Goal: Task Accomplishment & Management: Complete application form

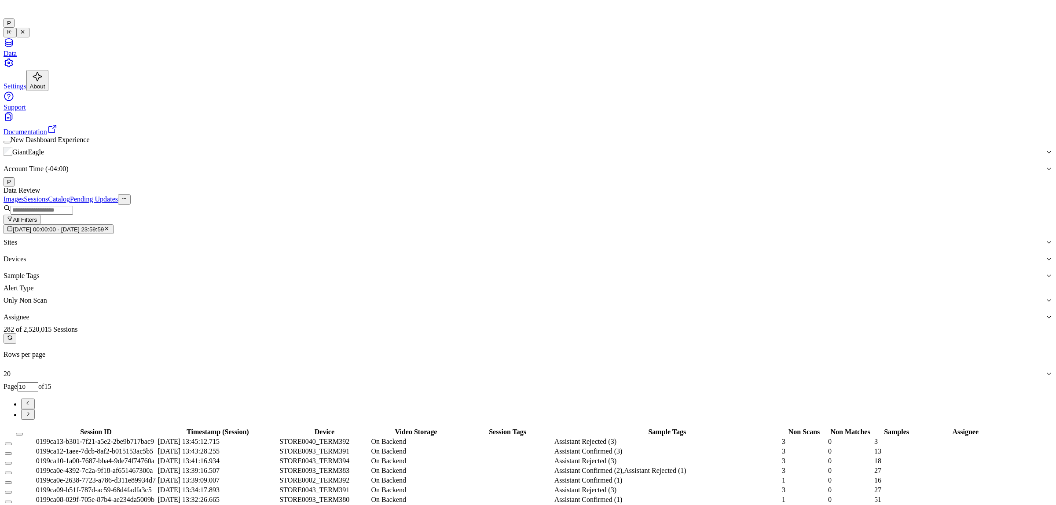
click at [35, 399] on button "Go to previous page" at bounding box center [28, 404] width 14 height 11
click at [773, 205] on div "All Filters [DATE] 00:00:00 - [DATE] 23:59:59 Sites Devices Sample Tags Alert T…" at bounding box center [528, 265] width 1049 height 121
drag, startPoint x: 977, startPoint y: 99, endPoint x: 969, endPoint y: 101, distance: 8.1
click at [38, 382] on input "9" at bounding box center [27, 386] width 21 height 9
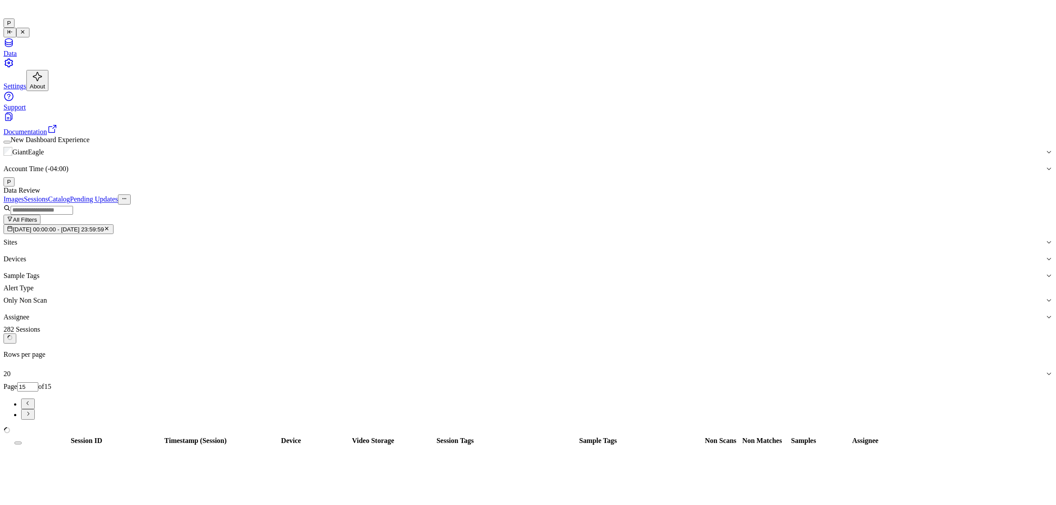
type input "15"
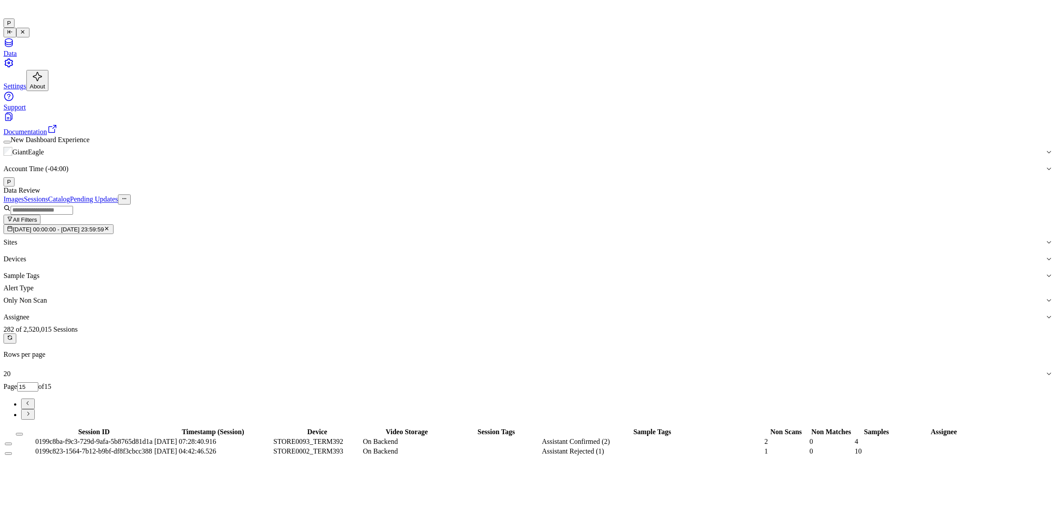
click at [23, 433] on button "Select all" at bounding box center [19, 434] width 7 height 3
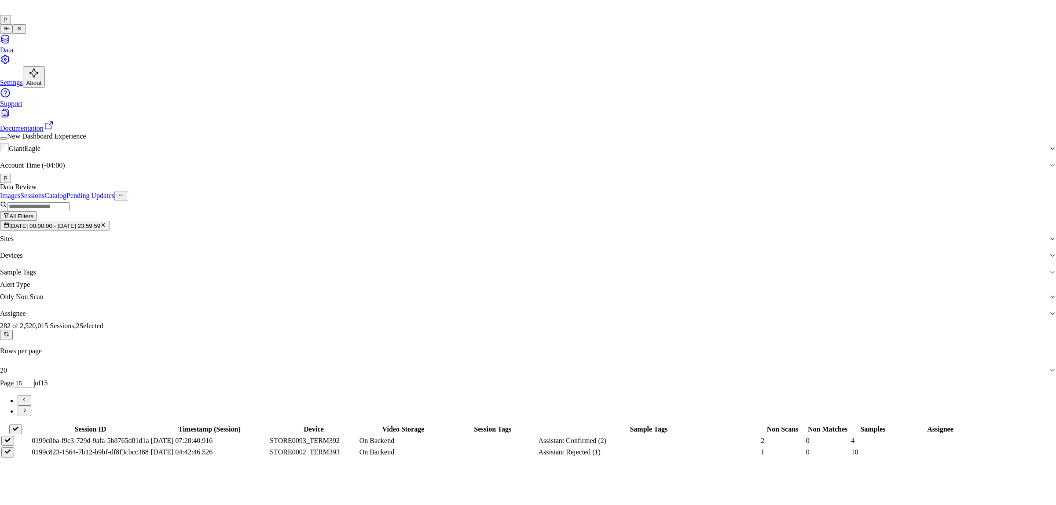
type input "mo"
click at [471, 274] on div "[PERSON_NAME]" at bounding box center [520, 271] width 175 height 8
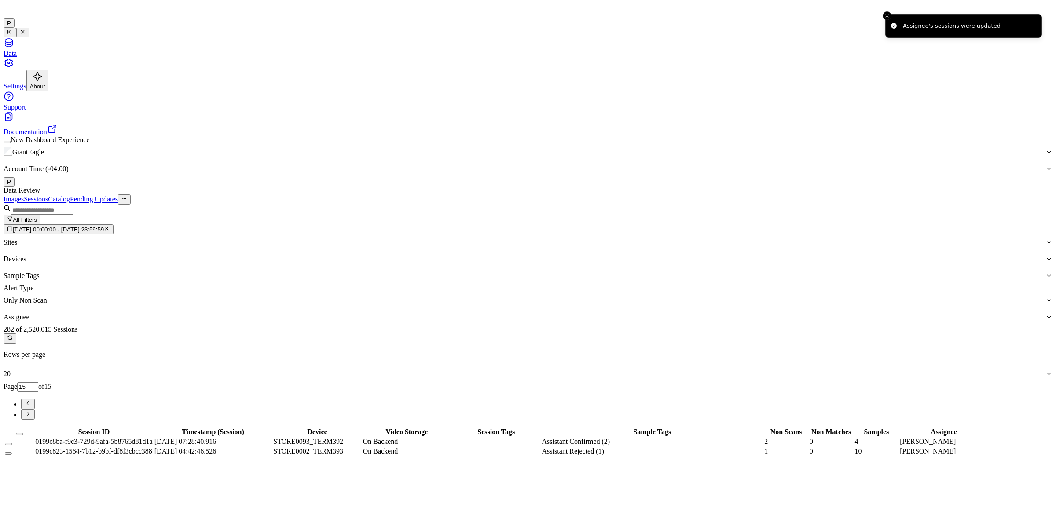
click at [35, 399] on button "Go to previous page" at bounding box center [28, 404] width 14 height 11
type input "14"
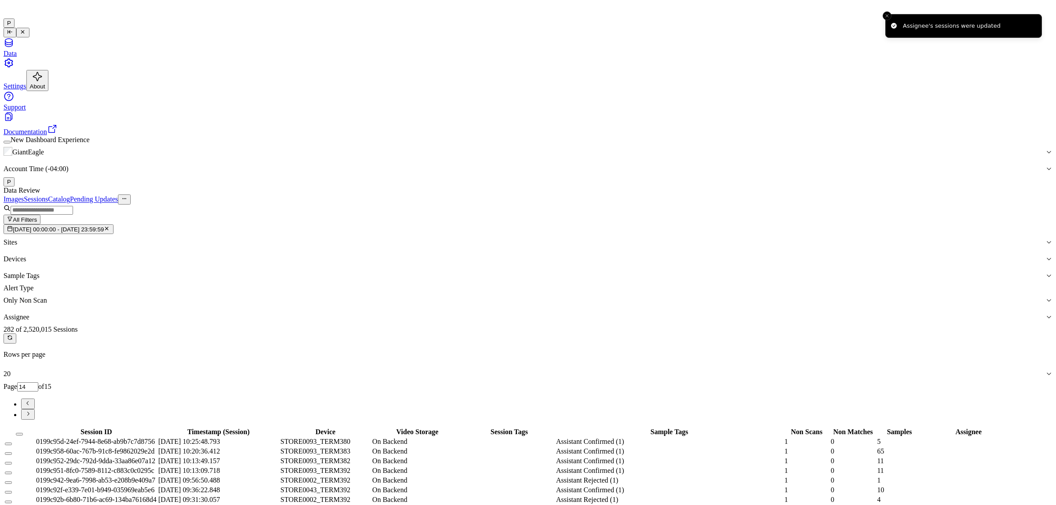
click at [23, 433] on button "Select all" at bounding box center [19, 434] width 7 height 3
type button "on"
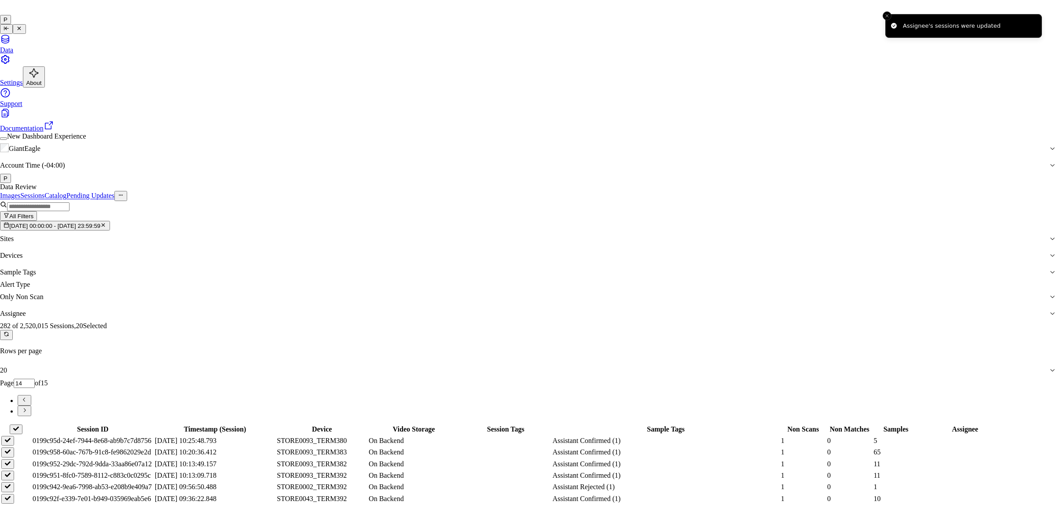
type input "vars"
click at [473, 283] on div "[PERSON_NAME] g" at bounding box center [520, 279] width 175 height 8
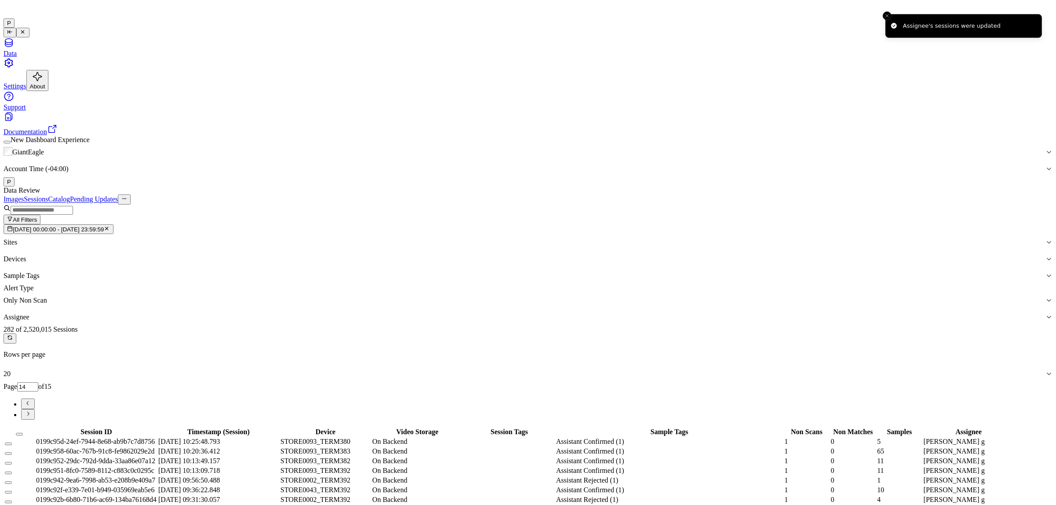
click at [31, 400] on icon "Go to previous page" at bounding box center [28, 403] width 7 height 7
type input "13"
click at [23, 433] on button "on" at bounding box center [19, 434] width 7 height 3
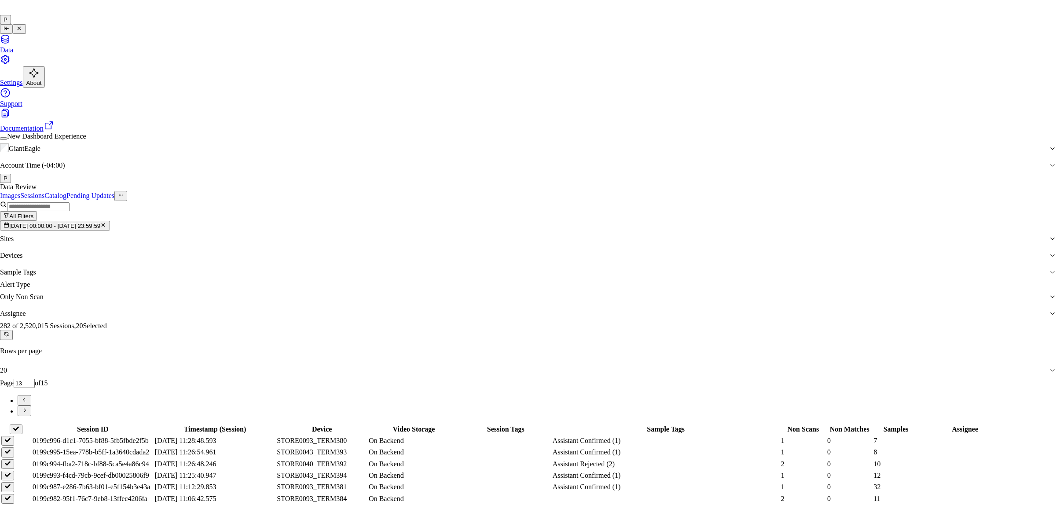
type input "ko"
click at [534, 275] on div "korisetty prem" at bounding box center [520, 271] width 175 height 8
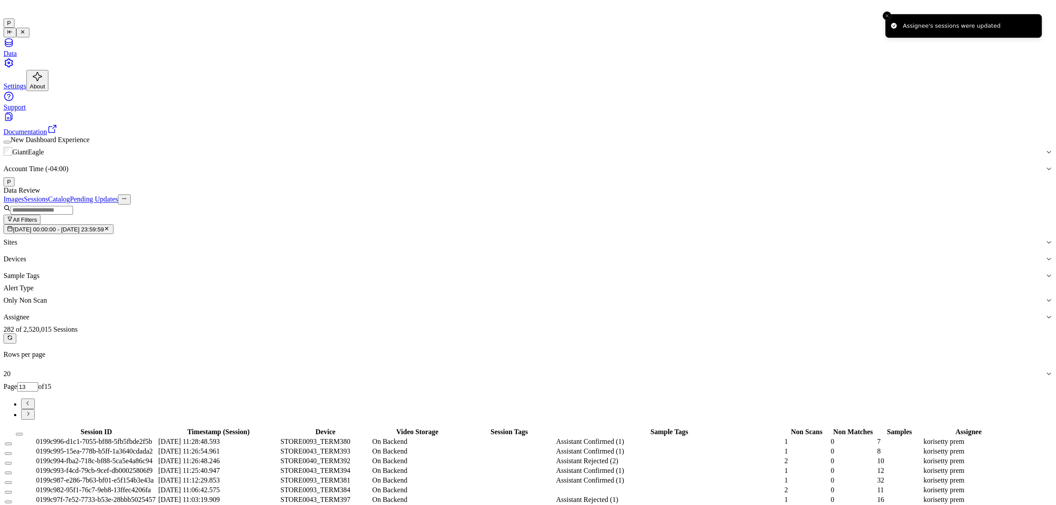
click at [31, 400] on icon "Go to previous page" at bounding box center [28, 403] width 7 height 7
type input "12"
click at [23, 433] on button "on" at bounding box center [19, 434] width 7 height 3
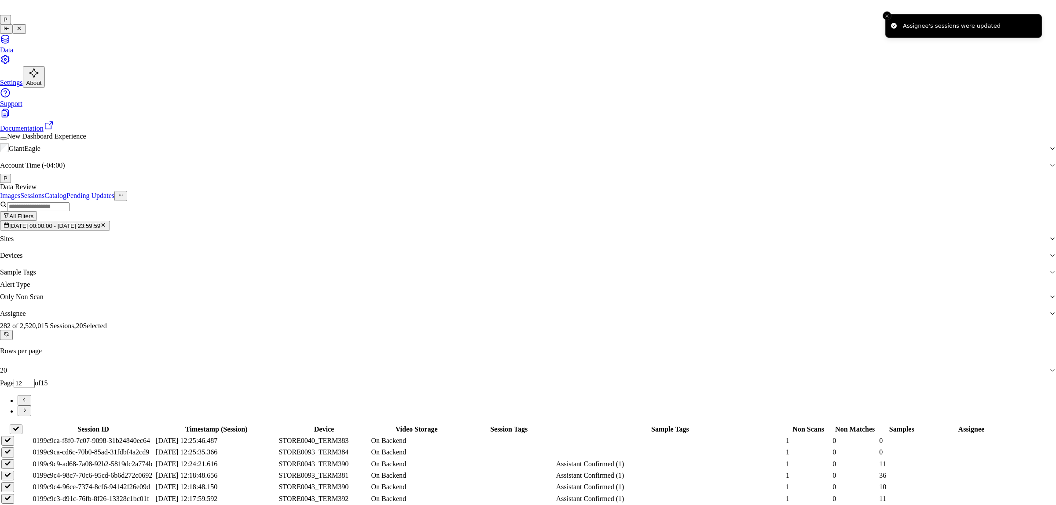
type input "ru"
click at [453, 275] on div "rupa b" at bounding box center [520, 271] width 175 height 8
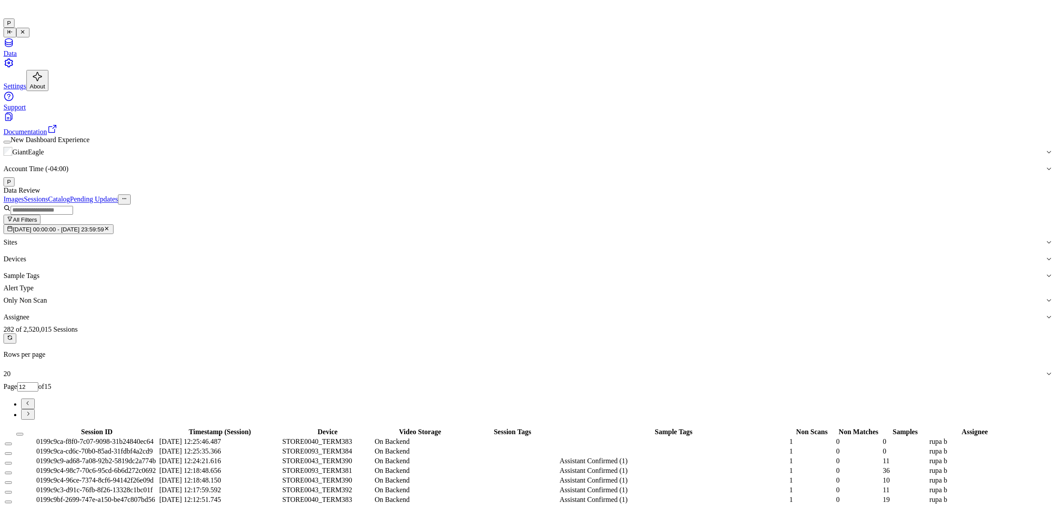
click at [31, 400] on icon "Go to previous page" at bounding box center [28, 403] width 7 height 7
type input "11"
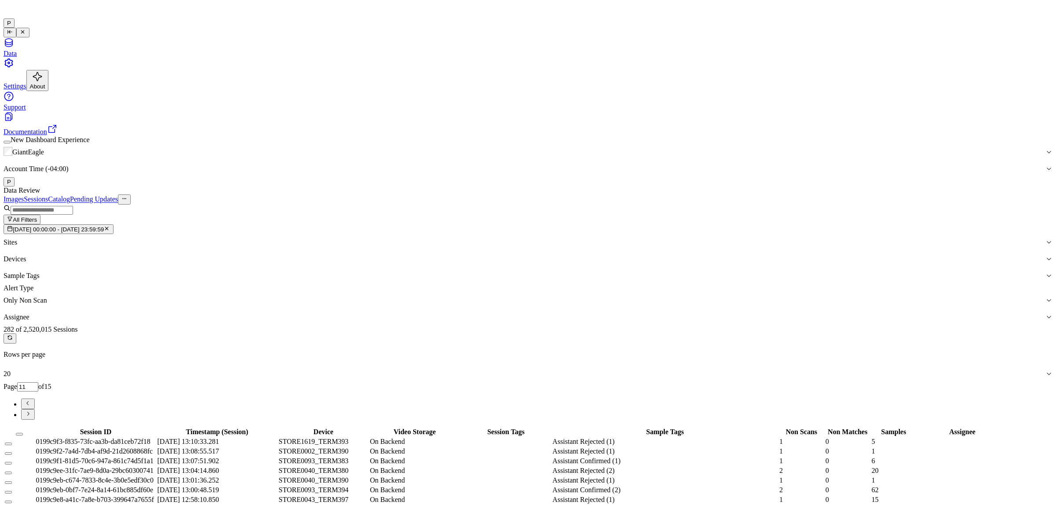
click at [34, 428] on th "on" at bounding box center [19, 432] width 30 height 9
click at [23, 433] on button "on" at bounding box center [19, 434] width 7 height 3
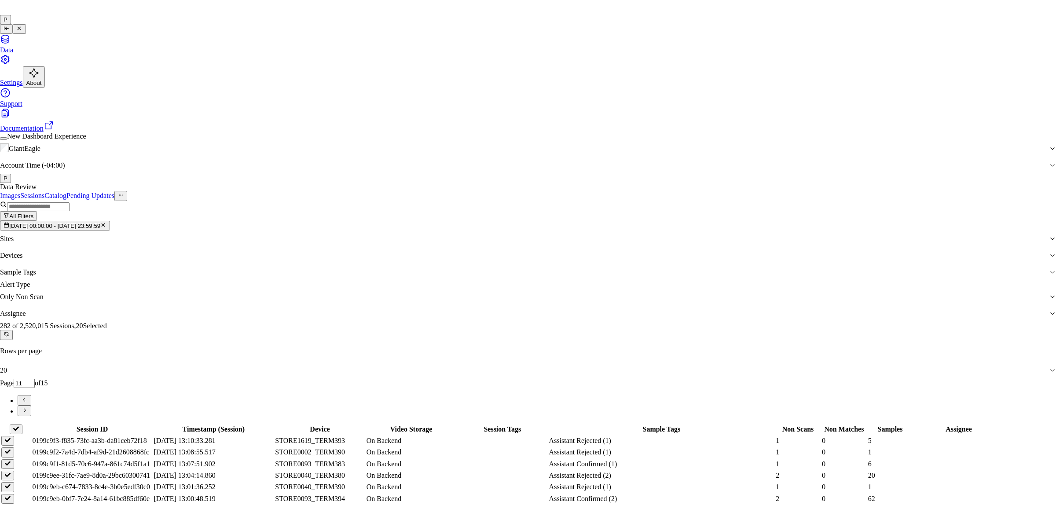
type input "mo"
click at [496, 275] on div "[PERSON_NAME]" at bounding box center [520, 271] width 175 height 8
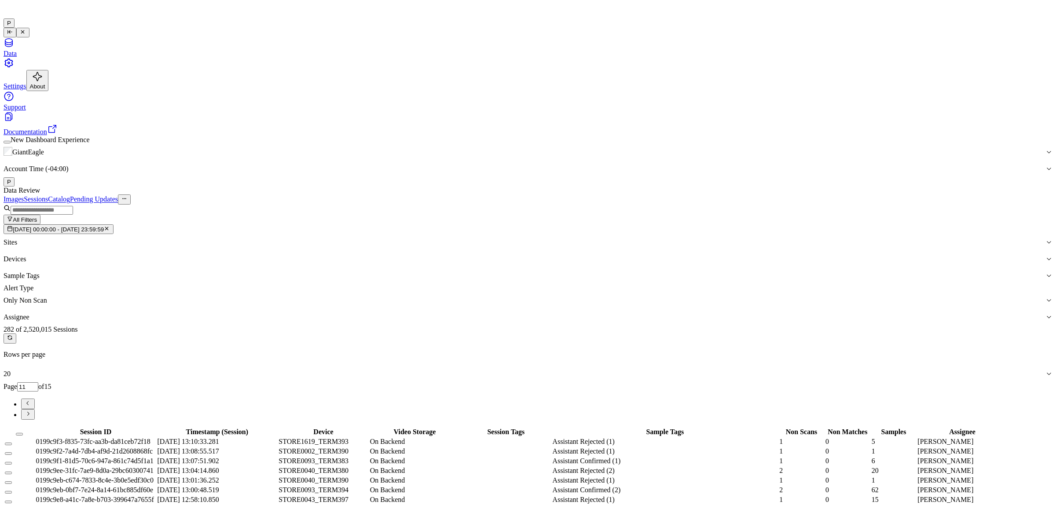
click at [31, 400] on icon "Go to previous page" at bounding box center [28, 403] width 7 height 7
type input "10"
click at [31, 400] on icon "Go to previous page" at bounding box center [28, 403] width 7 height 7
click at [13, 335] on icon at bounding box center [10, 338] width 6 height 6
click at [31, 400] on icon "Go to previous page" at bounding box center [28, 403] width 7 height 7
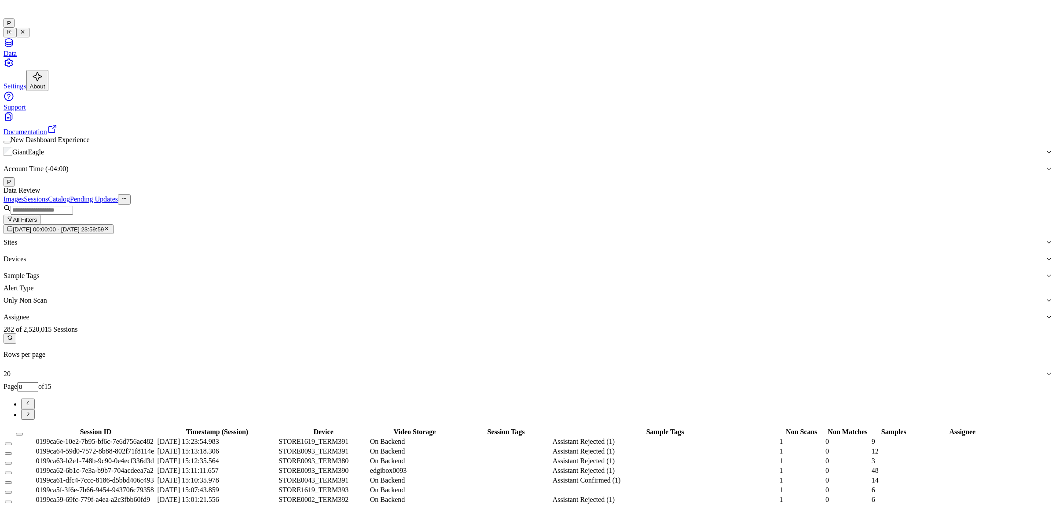
click at [35, 399] on button "Go to previous page" at bounding box center [28, 404] width 14 height 11
click at [31, 410] on icon "Go to next page" at bounding box center [28, 413] width 7 height 7
click at [31, 400] on icon "Go to previous page" at bounding box center [28, 403] width 7 height 7
click at [843, 194] on div "Images Sessions Catalog Pending Updates" at bounding box center [528, 199] width 1049 height 10
click at [31, 410] on icon "Go to next page" at bounding box center [28, 413] width 7 height 7
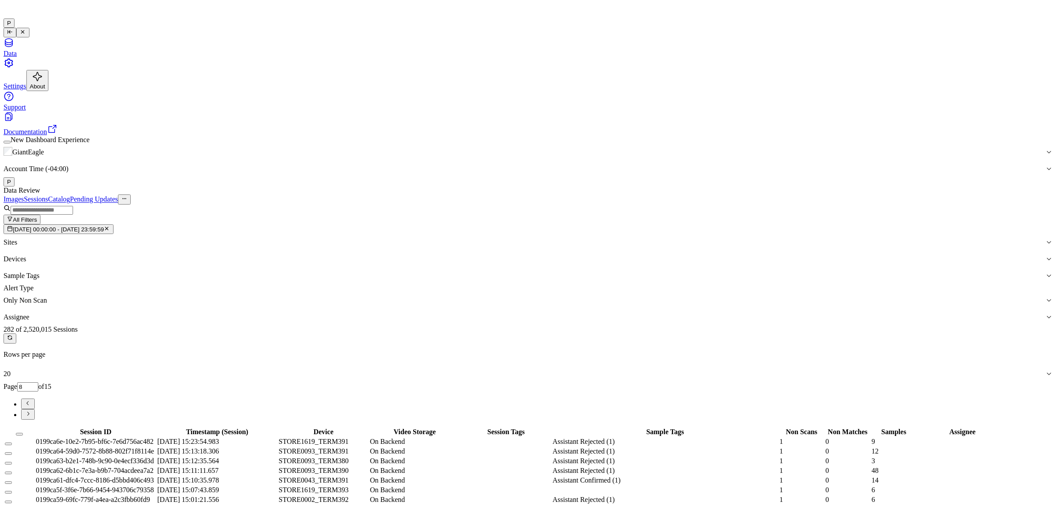
click at [31, 410] on icon "Go to next page" at bounding box center [28, 413] width 7 height 7
click at [31, 400] on icon "Go to previous page" at bounding box center [28, 403] width 7 height 7
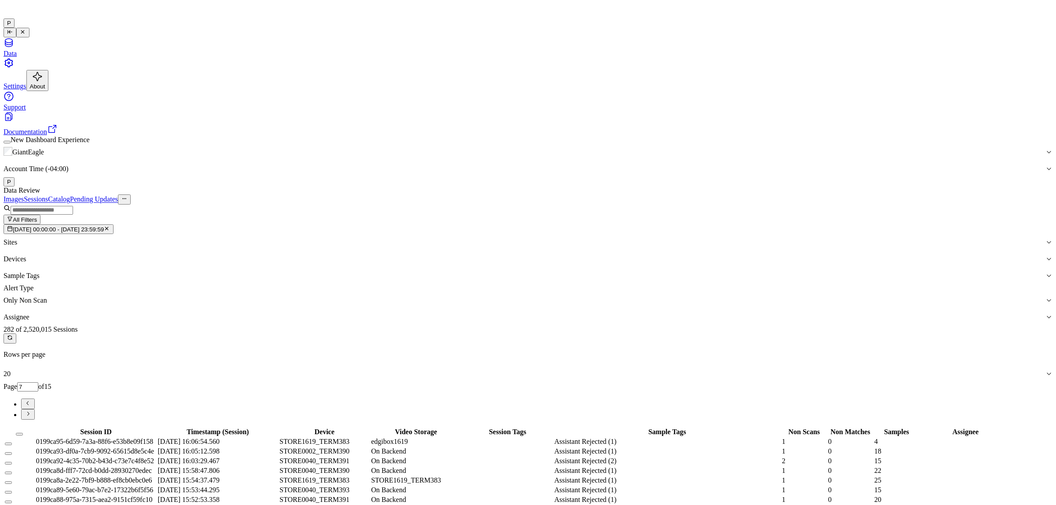
click at [31, 410] on icon "Go to next page" at bounding box center [28, 413] width 7 height 7
type input "8"
click at [23, 433] on button "Select all" at bounding box center [19, 434] width 7 height 3
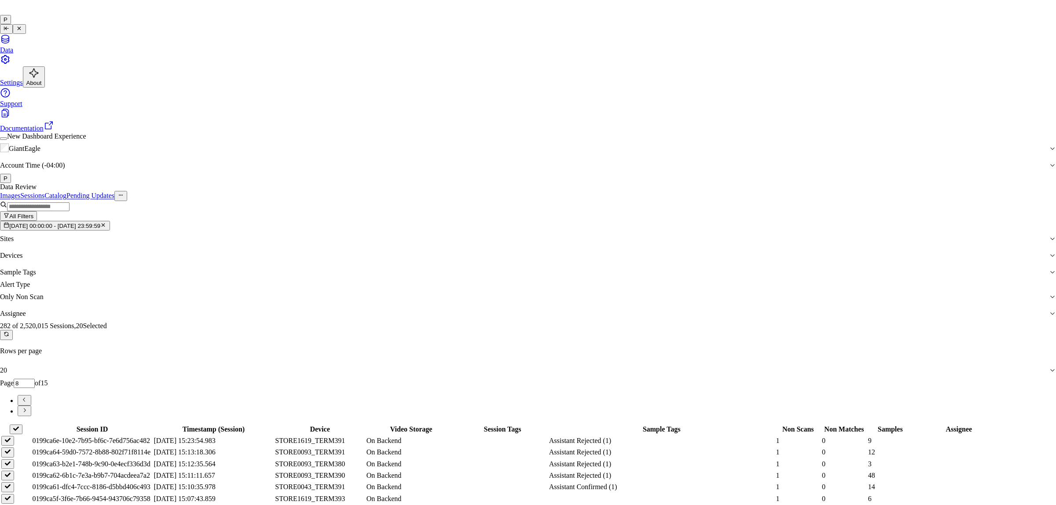
type input "ru"
click at [501, 275] on div "rupa b" at bounding box center [520, 271] width 175 height 8
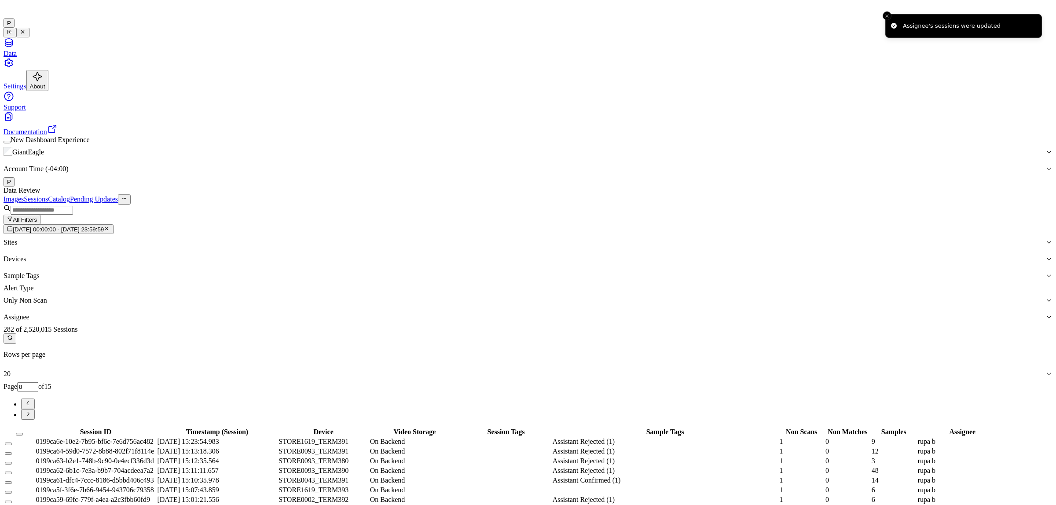
click at [31, 410] on icon "Go to next page" at bounding box center [28, 413] width 7 height 7
type input "9"
click at [23, 433] on button "Select all" at bounding box center [19, 434] width 7 height 3
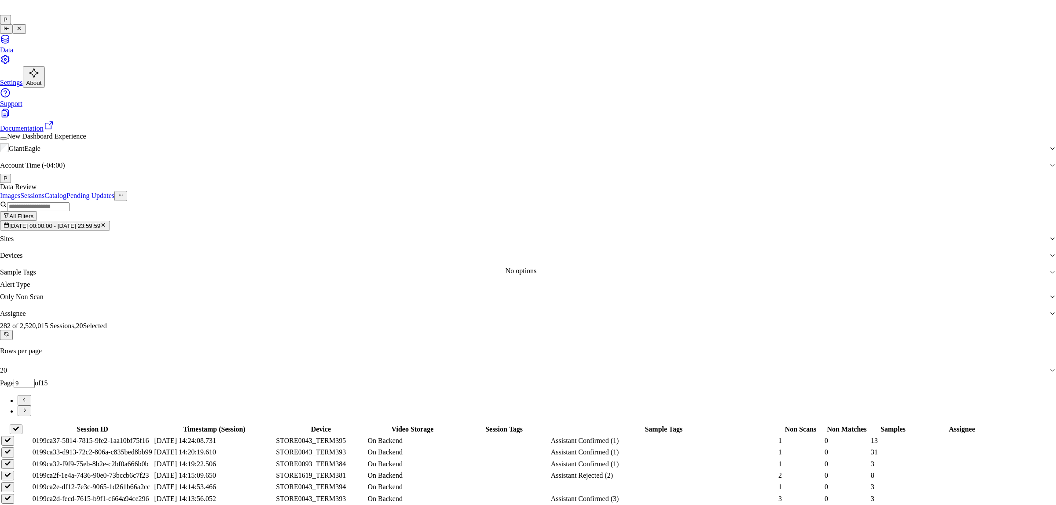
type input "ko"
click at [462, 275] on div "korisetty prem" at bounding box center [520, 271] width 175 height 8
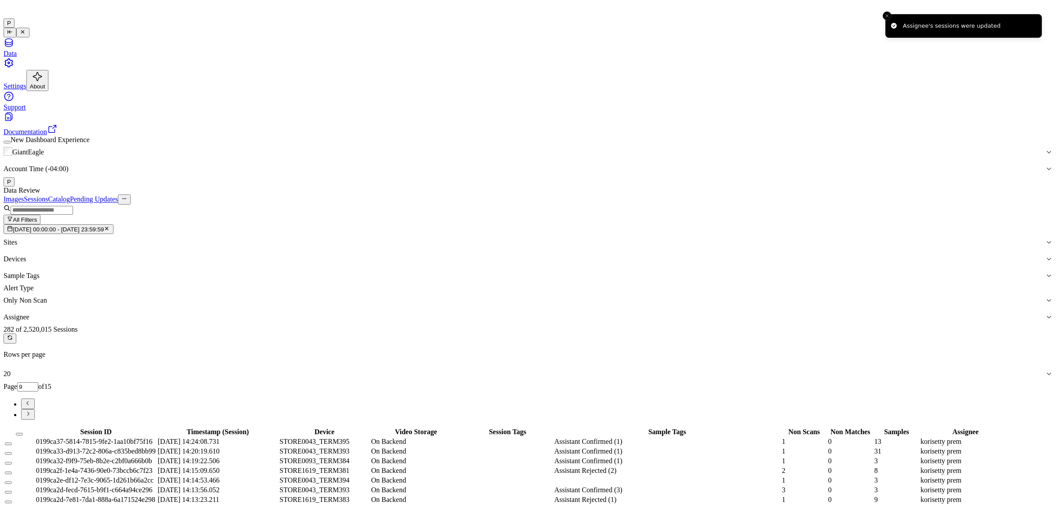
click at [31, 410] on icon "Go to next page" at bounding box center [28, 413] width 7 height 7
type input "10"
click at [23, 433] on button "Select all" at bounding box center [19, 434] width 7 height 3
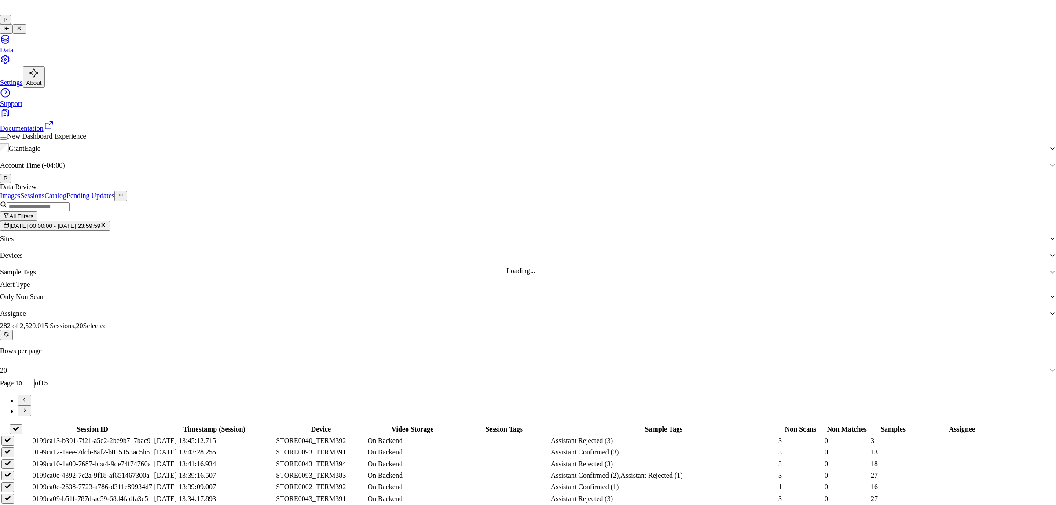
type input "var"
click at [446, 283] on div "[PERSON_NAME] g" at bounding box center [520, 279] width 175 height 8
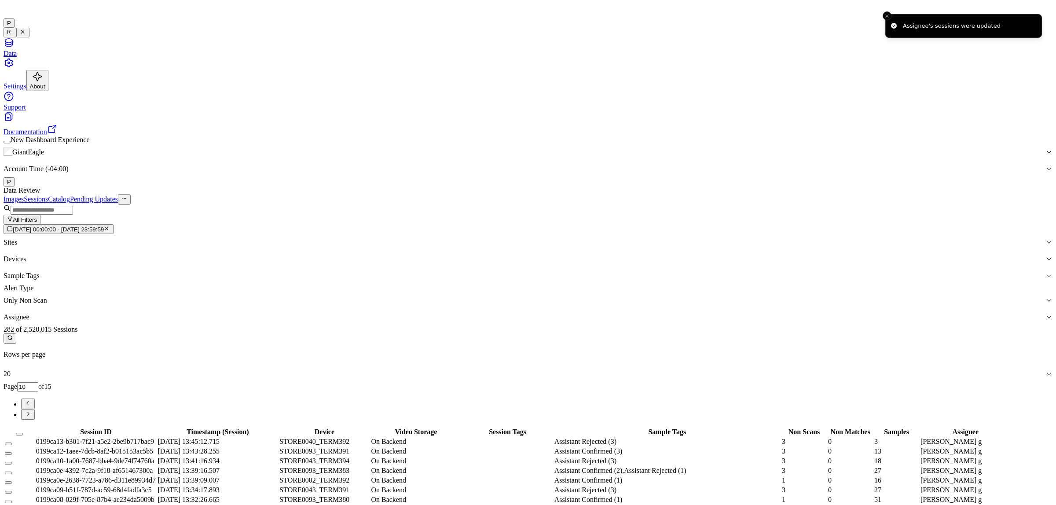
click at [35, 409] on button "Go to next page" at bounding box center [28, 414] width 14 height 11
type input "11"
